Goal: Navigation & Orientation: Find specific page/section

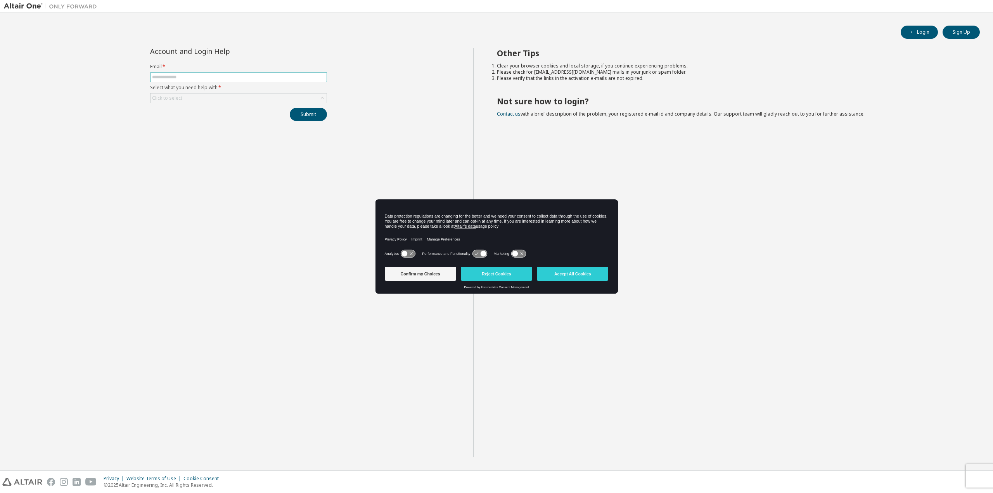
click at [256, 76] on input "text" at bounding box center [238, 77] width 173 height 6
click at [580, 273] on button "Accept All Cookies" at bounding box center [572, 274] width 71 height 14
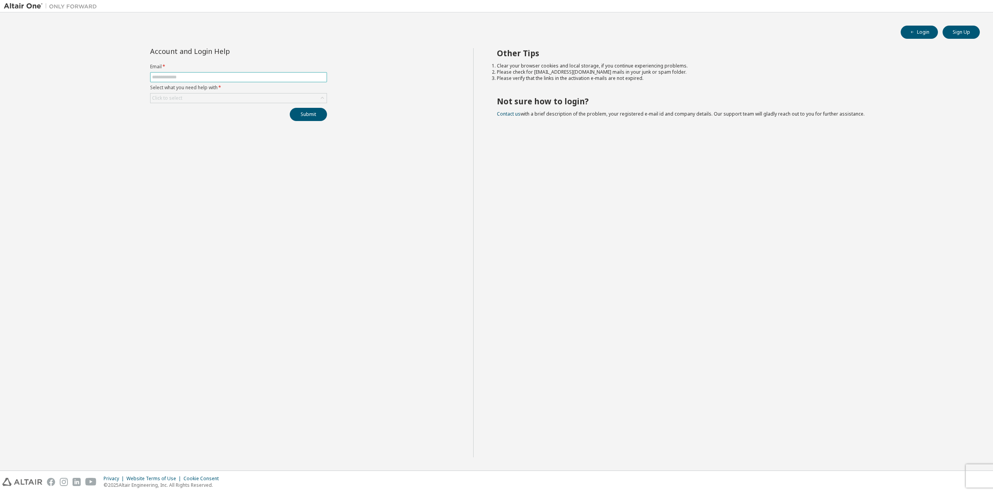
drag, startPoint x: 244, startPoint y: 70, endPoint x: 244, endPoint y: 78, distance: 8.5
click at [244, 71] on form "Email * Select what you need help with * Click to select" at bounding box center [238, 84] width 177 height 40
click at [244, 78] on input "text" at bounding box center [238, 77] width 173 height 6
type input "**********"
click at [281, 98] on div "Click to select" at bounding box center [238, 97] width 176 height 9
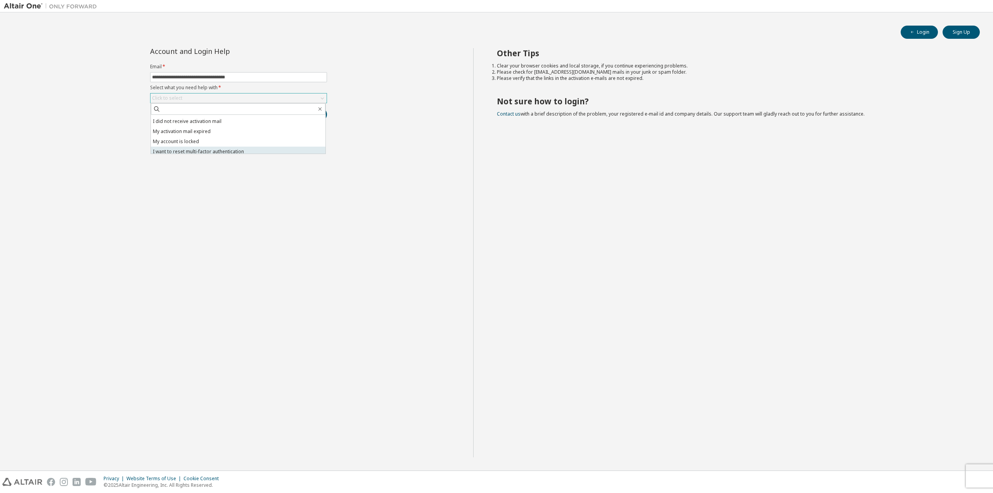
scroll to position [22, 0]
click at [256, 146] on li "I don't know but can't login" at bounding box center [238, 148] width 175 height 10
click at [305, 118] on button "Submit" at bounding box center [308, 114] width 37 height 13
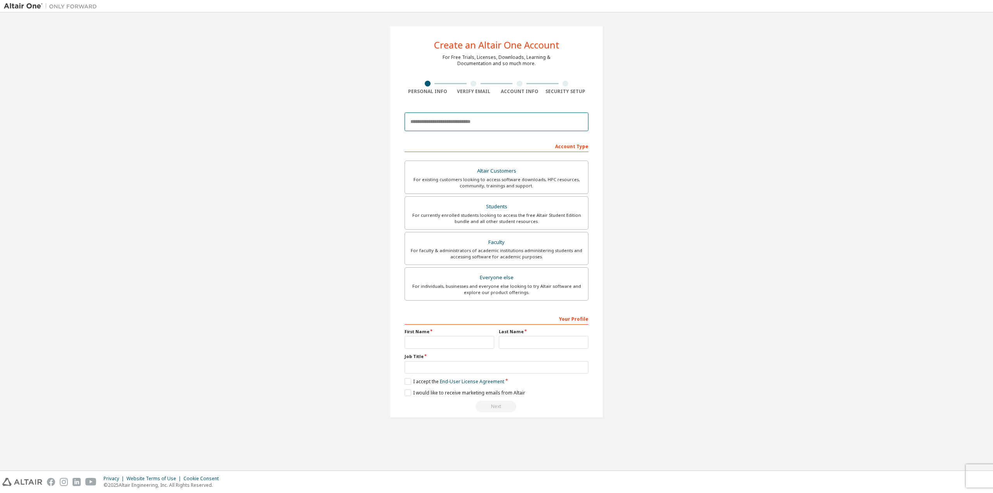
click at [508, 126] on input "email" at bounding box center [496, 121] width 184 height 19
type input "**********"
click at [672, 138] on div "**********" at bounding box center [496, 221] width 985 height 411
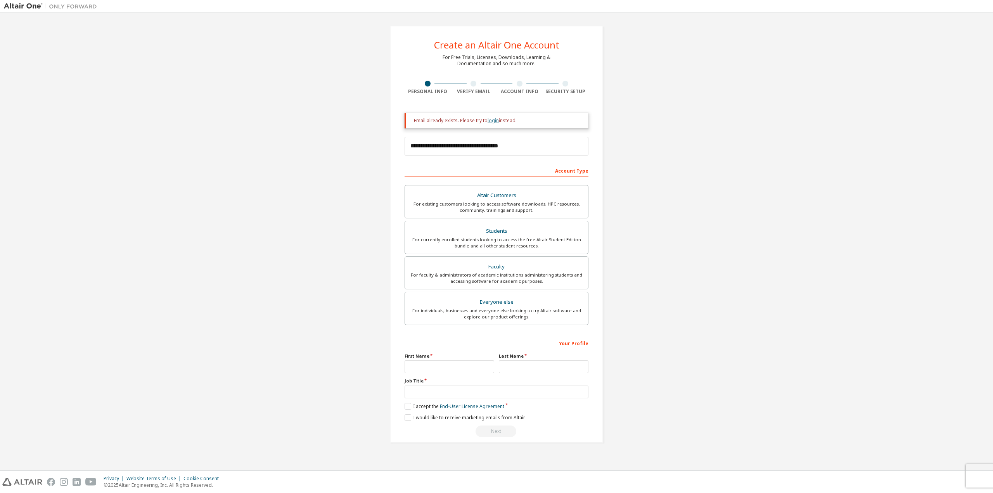
click at [494, 120] on link "login" at bounding box center [492, 120] width 11 height 7
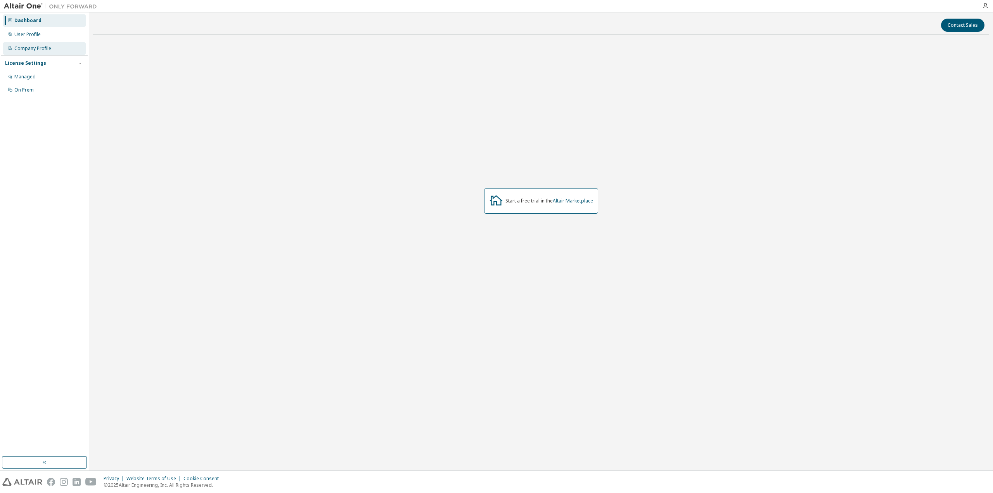
drag, startPoint x: 60, startPoint y: 40, endPoint x: 60, endPoint y: 48, distance: 7.8
click at [60, 43] on div "Dashboard User Profile Company Profile License Settings Managed On Prem" at bounding box center [44, 55] width 86 height 83
click at [60, 48] on div "Company Profile" at bounding box center [44, 48] width 83 height 12
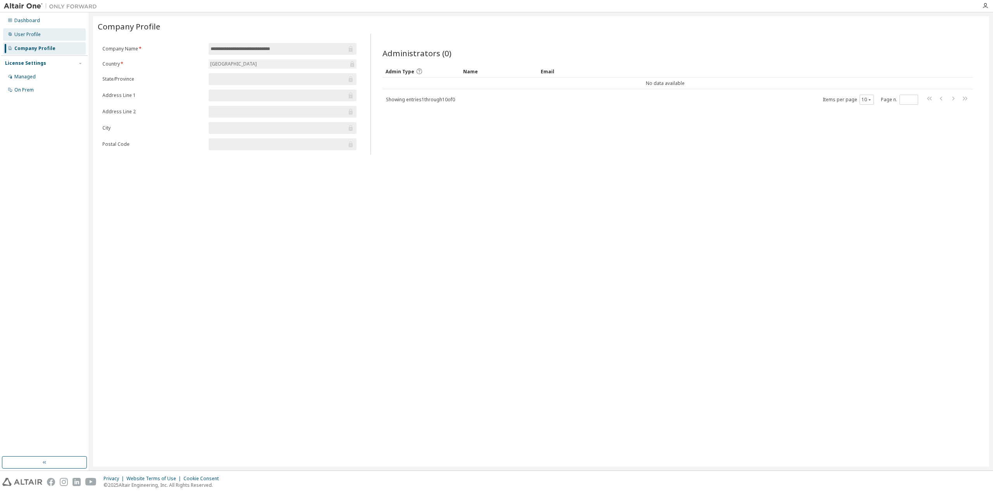
click at [54, 39] on div "User Profile" at bounding box center [44, 34] width 83 height 12
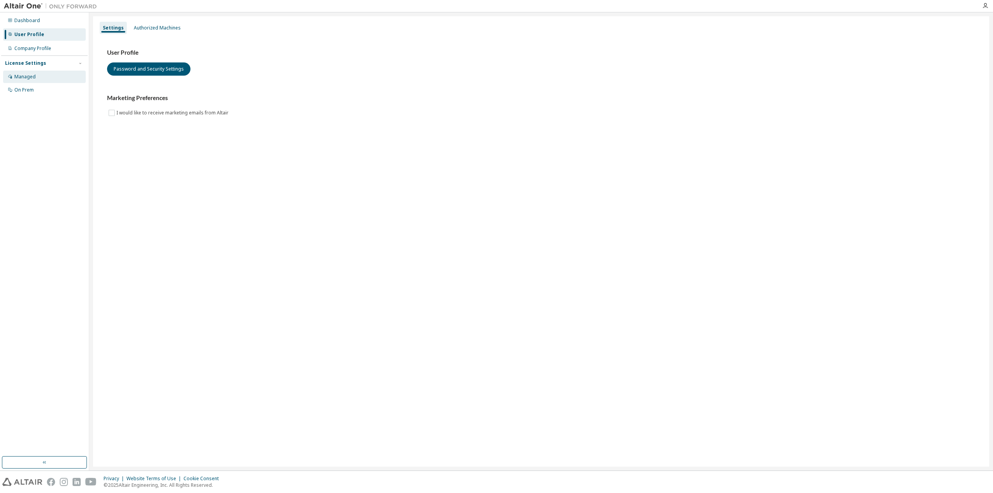
click at [54, 74] on div "Managed" at bounding box center [44, 77] width 83 height 12
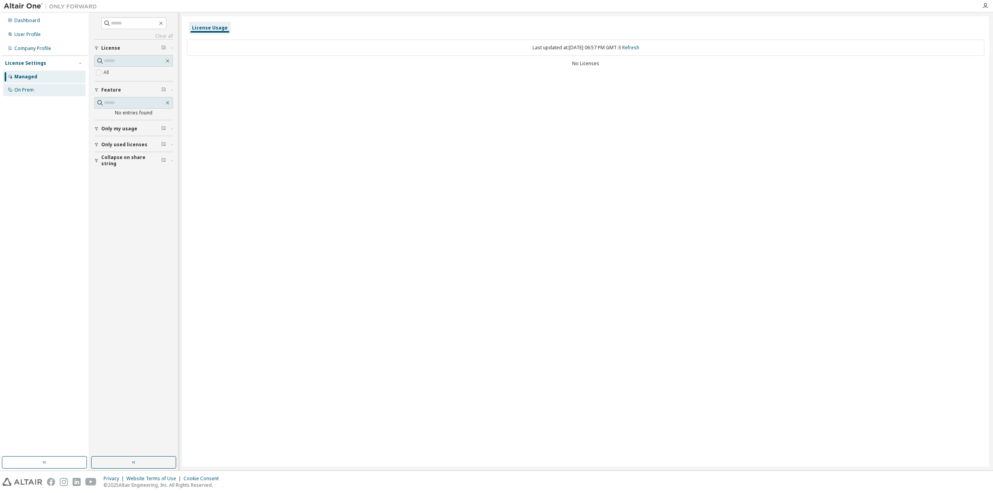
click at [47, 93] on div "On Prem" at bounding box center [44, 90] width 83 height 12
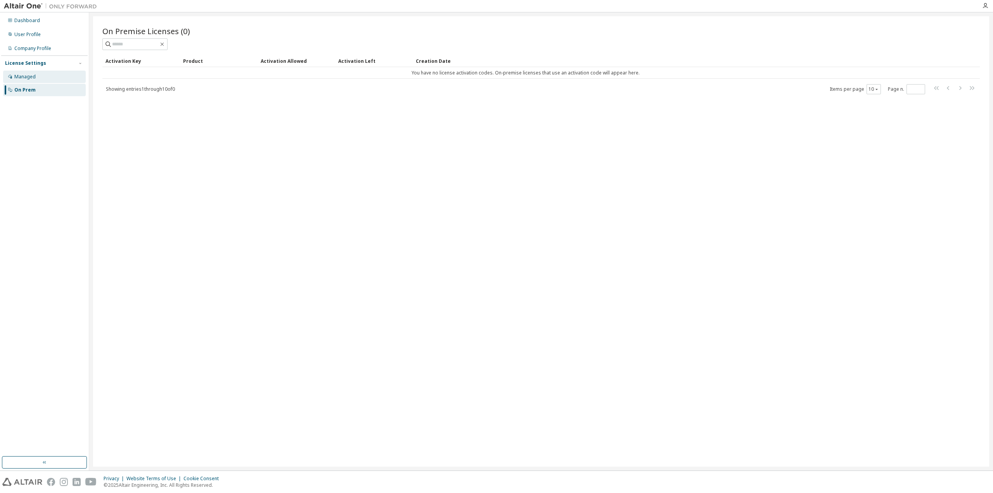
click at [44, 78] on div "Managed" at bounding box center [44, 77] width 83 height 12
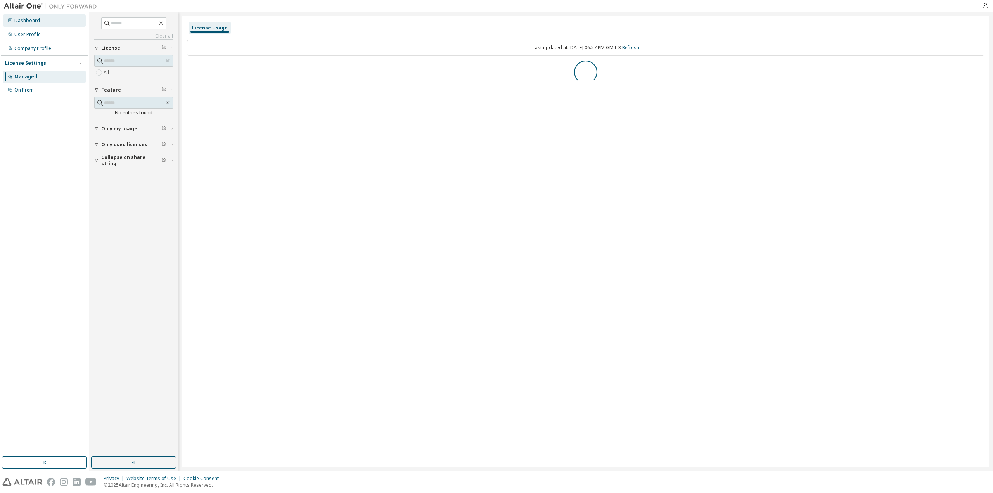
click at [36, 22] on div "Dashboard" at bounding box center [27, 20] width 26 height 6
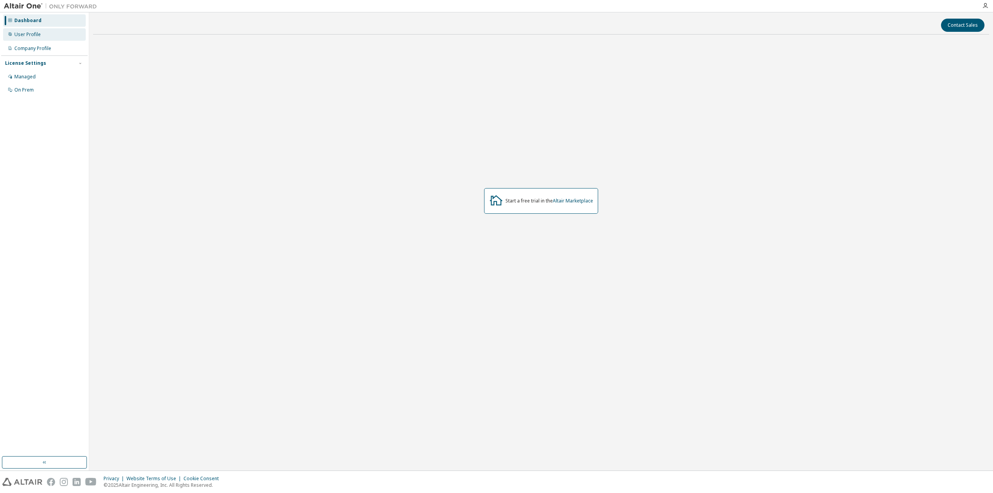
click at [41, 40] on div "User Profile" at bounding box center [44, 34] width 83 height 12
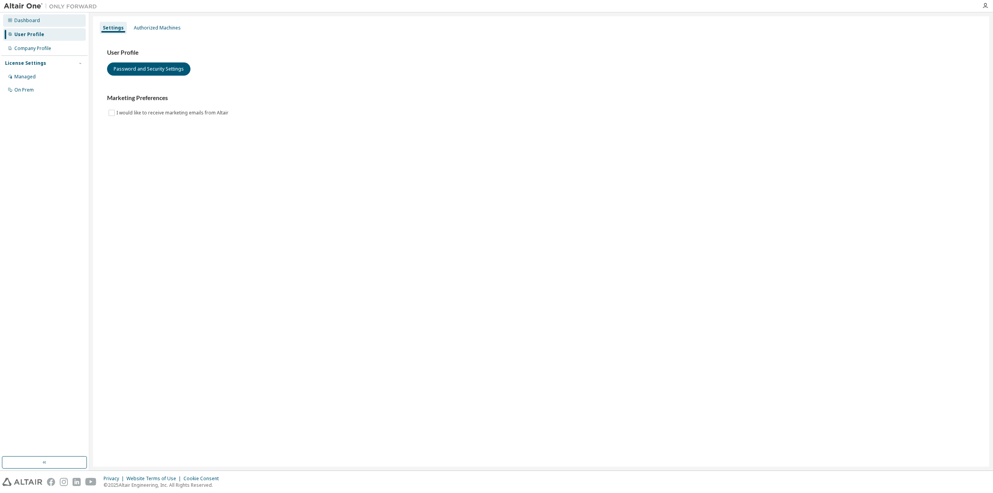
click at [40, 21] on div "Dashboard" at bounding box center [44, 20] width 83 height 12
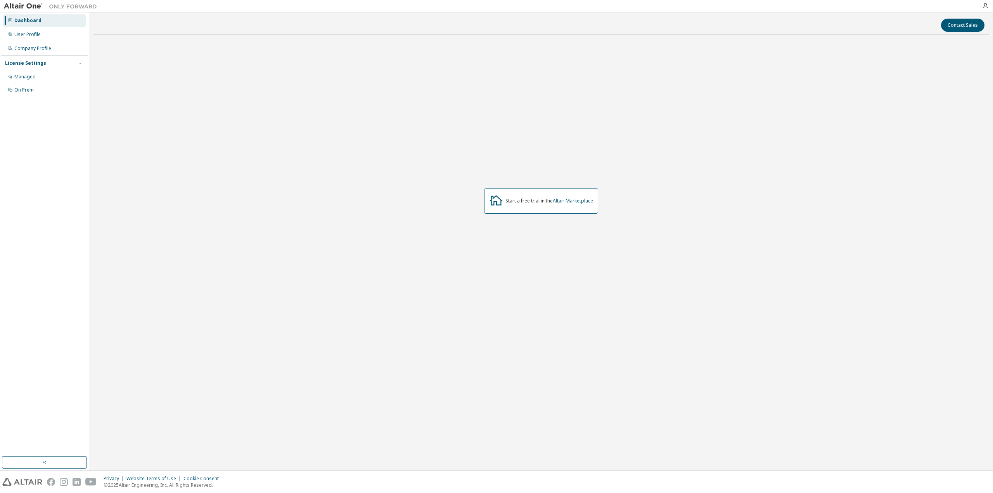
click at [560, 205] on div "Start a free trial in the Altair Marketplace" at bounding box center [541, 201] width 114 height 26
click at [563, 200] on link "Altair Marketplace" at bounding box center [573, 200] width 40 height 7
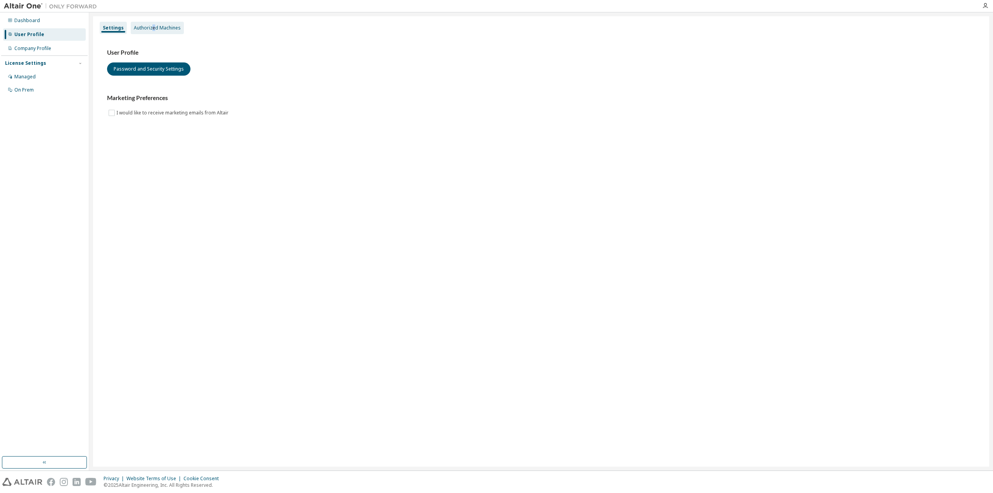
click at [152, 29] on div "Authorized Machines" at bounding box center [157, 28] width 47 height 6
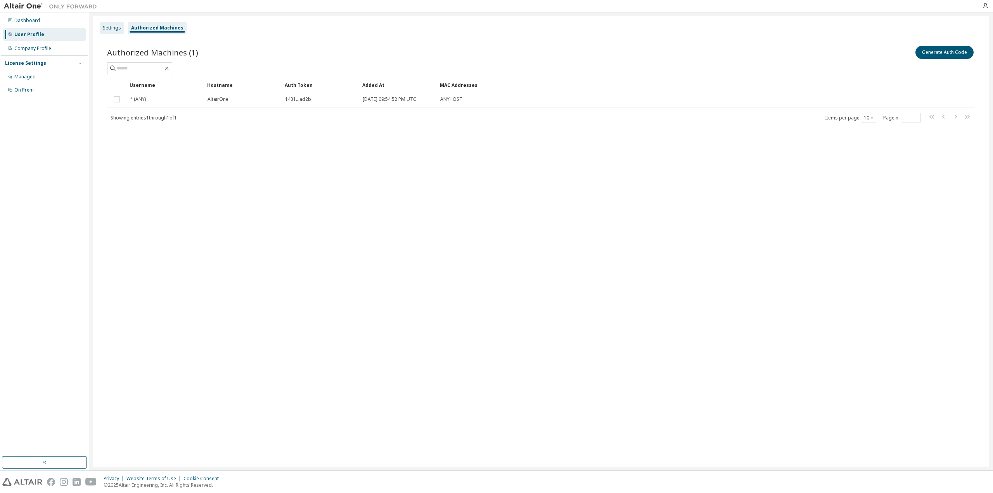
click at [116, 26] on div "Settings" at bounding box center [112, 28] width 18 height 6
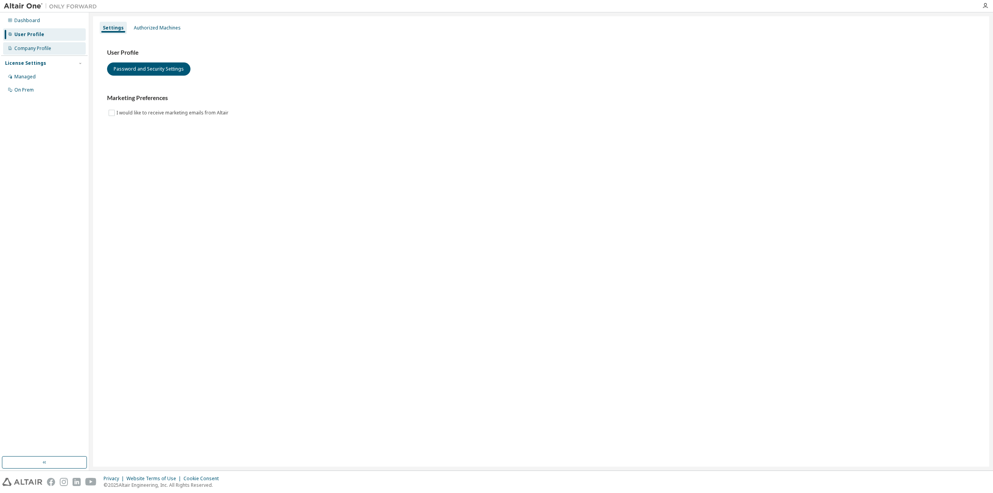
click at [49, 52] on div "Company Profile" at bounding box center [44, 48] width 83 height 12
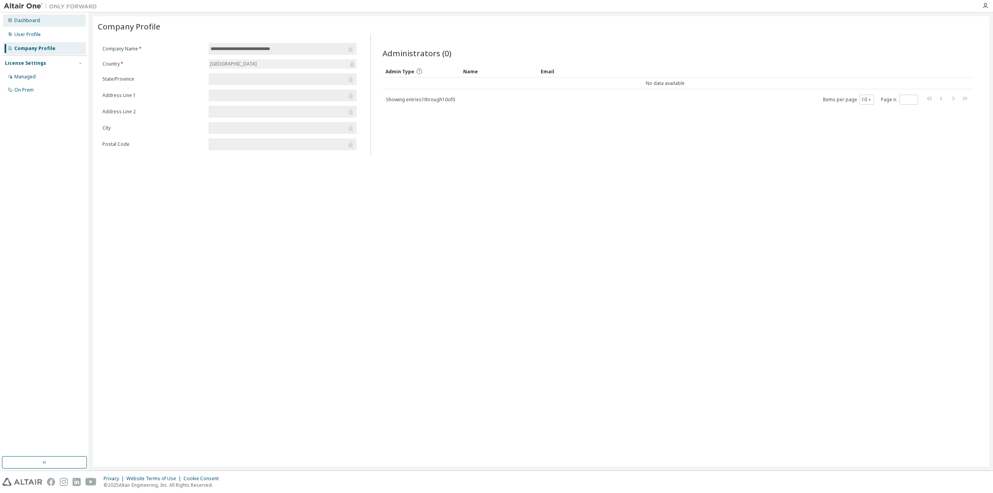
click at [54, 20] on div "Dashboard" at bounding box center [44, 20] width 83 height 12
